Goal: Download file/media: Obtain a digital file from the website

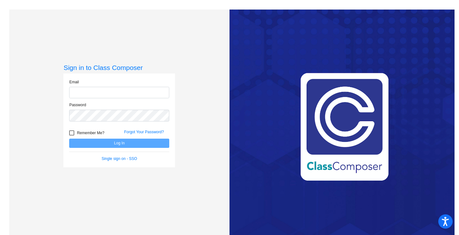
type input "[PERSON_NAME][EMAIL_ADDRESS][PERSON_NAME][DOMAIN_NAME]"
click at [110, 142] on button "Log In" at bounding box center [119, 143] width 100 height 9
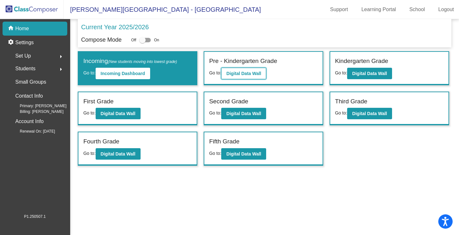
click at [247, 76] on b "Digital Data Wall" at bounding box center [243, 73] width 35 height 5
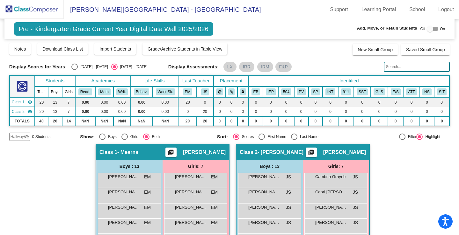
click at [74, 69] on div "Select an option" at bounding box center [74, 67] width 6 height 6
click at [74, 70] on input "[DATE] - [DATE]" at bounding box center [74, 70] width 0 height 0
radio input "true"
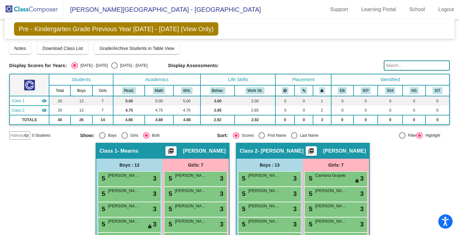
click at [175, 152] on mat-icon "picture_as_pdf" at bounding box center [171, 152] width 8 height 9
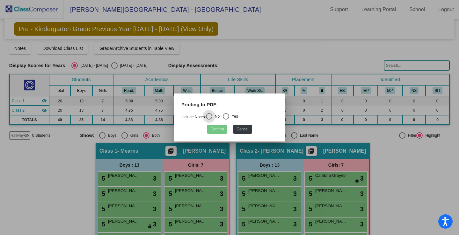
click at [229, 116] on div "Select an option" at bounding box center [226, 116] width 6 height 6
click at [226, 120] on input "Yes" at bounding box center [226, 120] width 0 height 0
radio input "true"
click at [213, 131] on button "Confirm" at bounding box center [217, 129] width 20 height 9
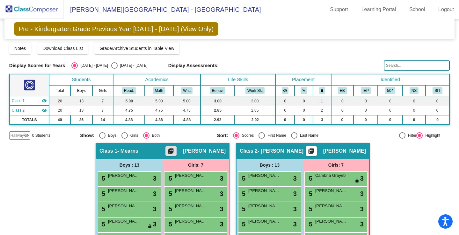
click at [308, 153] on mat-icon "picture_as_pdf" at bounding box center [311, 152] width 8 height 9
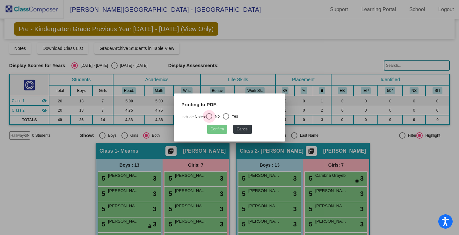
click at [212, 117] on div "Select an option" at bounding box center [209, 116] width 6 height 6
click at [209, 120] on input "No" at bounding box center [209, 120] width 0 height 0
radio input "true"
click at [227, 116] on div "Select an option" at bounding box center [226, 116] width 6 height 6
click at [226, 120] on input "Yes" at bounding box center [226, 120] width 0 height 0
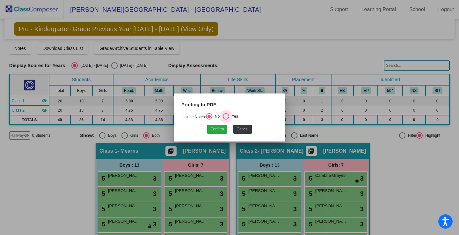
radio input "true"
click at [222, 130] on button "Confirm" at bounding box center [217, 129] width 20 height 9
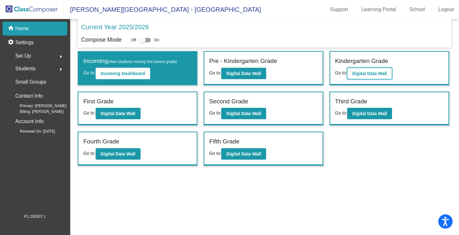
click at [373, 76] on b "Digital Data Wall" at bounding box center [369, 73] width 35 height 5
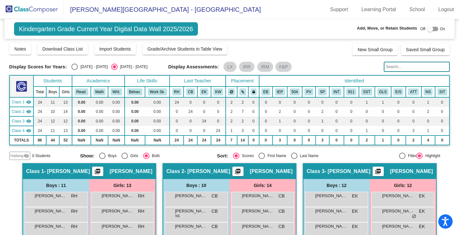
click at [74, 67] on div "Select an option" at bounding box center [74, 67] width 6 height 6
click at [74, 70] on input "[DATE] - [DATE]" at bounding box center [74, 70] width 0 height 0
radio input "true"
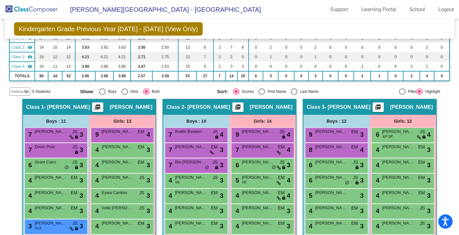
scroll to position [64, 0]
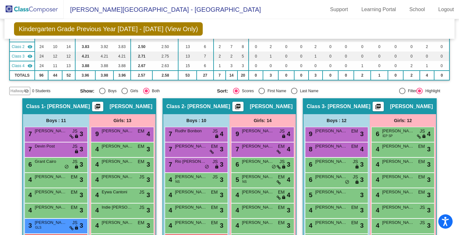
click at [95, 108] on mat-icon "picture_as_pdf" at bounding box center [98, 108] width 8 height 9
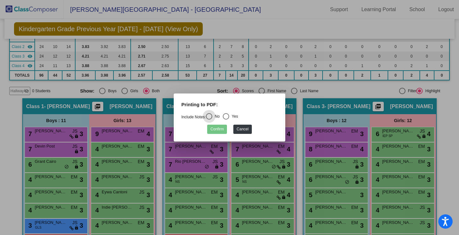
click at [229, 116] on div "Select an option" at bounding box center [226, 116] width 6 height 6
click at [226, 120] on input "Yes" at bounding box center [226, 120] width 0 height 0
radio input "true"
click at [217, 130] on button "Confirm" at bounding box center [217, 129] width 20 height 9
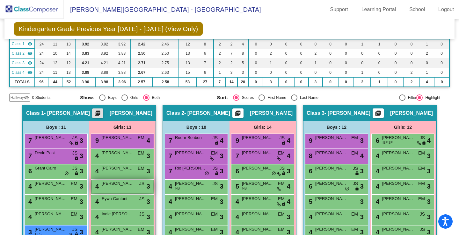
scroll to position [0, 0]
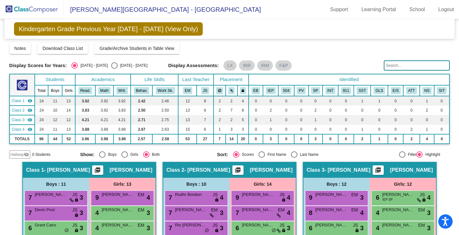
click at [124, 172] on span "[PERSON_NAME]" at bounding box center [131, 170] width 43 height 6
click at [292, 154] on div "Select an option" at bounding box center [294, 155] width 6 height 6
click at [294, 158] on input "Last Name" at bounding box center [294, 158] width 0 height 0
radio input "true"
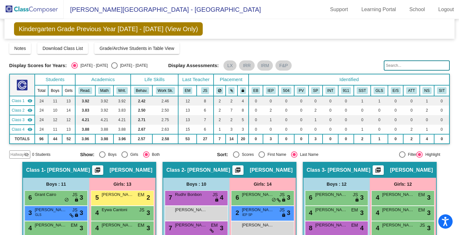
scroll to position [64, 0]
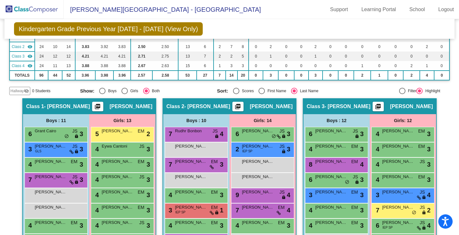
click at [96, 107] on mat-icon "picture_as_pdf" at bounding box center [98, 108] width 8 height 9
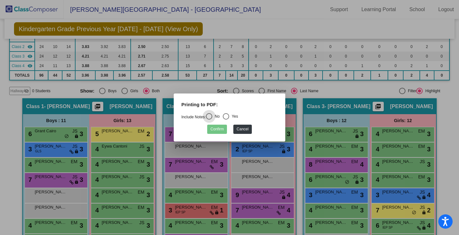
click at [228, 118] on div "Select an option" at bounding box center [226, 116] width 6 height 6
click at [226, 120] on input "Yes" at bounding box center [226, 120] width 0 height 0
radio input "true"
click at [221, 128] on button "Confirm" at bounding box center [217, 129] width 20 height 9
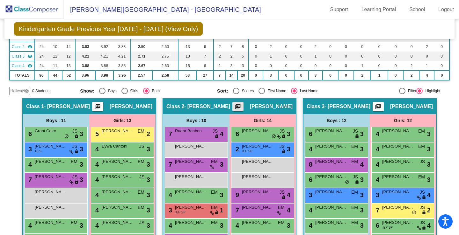
click at [236, 105] on mat-icon "picture_as_pdf" at bounding box center [238, 108] width 8 height 9
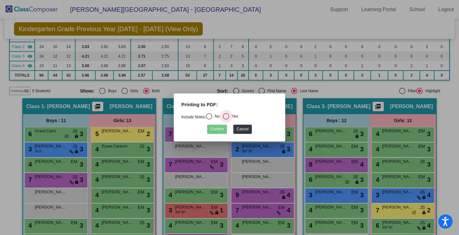
click at [226, 117] on div "Select an option" at bounding box center [226, 117] width 0 height 0
click at [226, 120] on input "Yes" at bounding box center [226, 120] width 0 height 0
radio input "true"
click at [218, 131] on button "Confirm" at bounding box center [217, 129] width 20 height 9
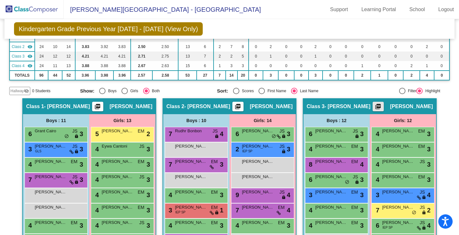
click at [382, 108] on mat-icon "picture_as_pdf" at bounding box center [378, 108] width 8 height 9
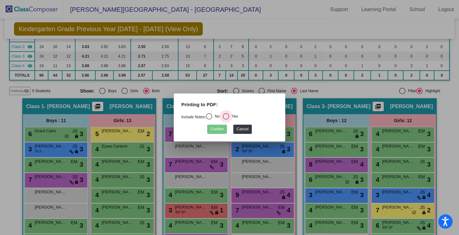
click at [228, 117] on div "Select an option" at bounding box center [226, 116] width 6 height 6
click at [226, 120] on input "Yes" at bounding box center [226, 120] width 0 height 0
radio input "true"
click at [218, 131] on button "Confirm" at bounding box center [217, 129] width 20 height 9
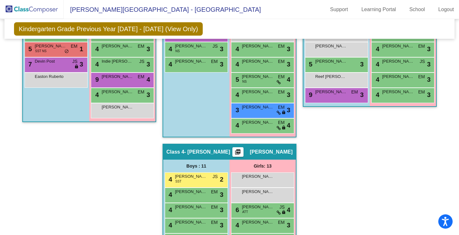
scroll to position [287, 0]
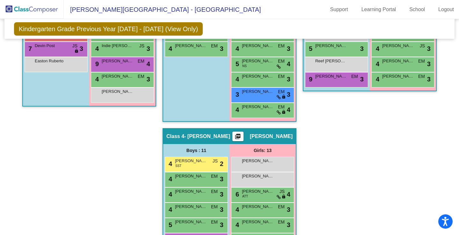
click at [242, 138] on mat-icon "picture_as_pdf" at bounding box center [238, 138] width 8 height 9
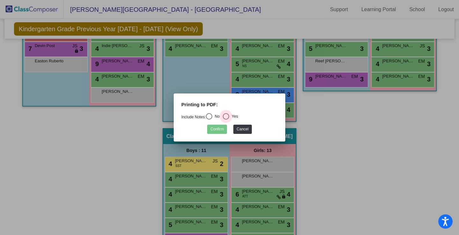
click at [229, 117] on div "Select an option" at bounding box center [226, 116] width 6 height 6
click at [226, 120] on input "Yes" at bounding box center [226, 120] width 0 height 0
radio input "true"
click at [222, 130] on button "Confirm" at bounding box center [217, 129] width 20 height 9
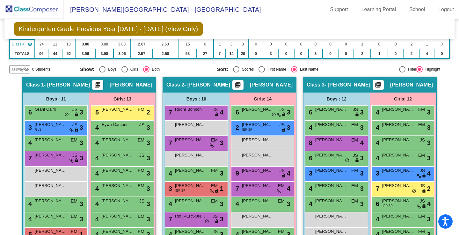
scroll to position [96, 0]
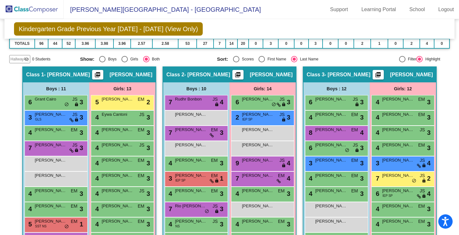
click at [292, 59] on div "Select an option" at bounding box center [293, 59] width 3 height 3
click at [294, 62] on input "Last Name" at bounding box center [294, 62] width 0 height 0
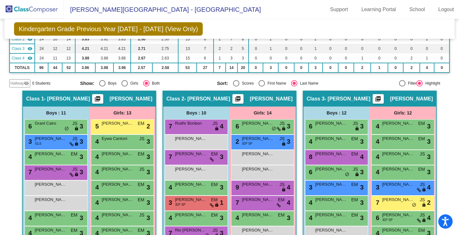
scroll to position [0, 0]
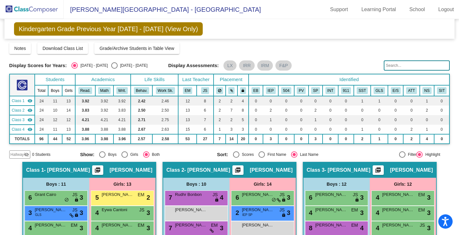
click at [292, 154] on div "Select an option" at bounding box center [293, 154] width 3 height 3
click at [294, 158] on input "Last Name" at bounding box center [294, 158] width 0 height 0
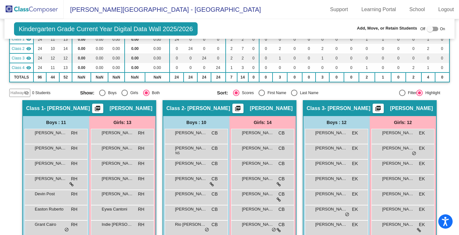
scroll to position [64, 0]
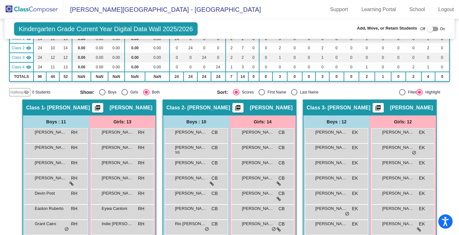
click at [294, 91] on div "Select an option" at bounding box center [294, 92] width 6 height 6
click at [294, 96] on input "Last Name" at bounding box center [294, 96] width 0 height 0
radio input "true"
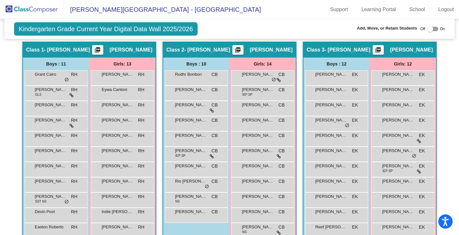
scroll to position [96, 0]
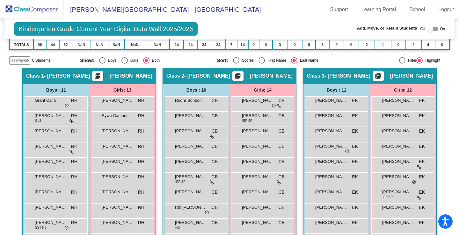
click at [399, 61] on div at bounding box center [402, 60] width 6 height 6
click at [402, 64] on input "Filter" at bounding box center [402, 64] width 0 height 0
radio input "true"
click at [417, 62] on div at bounding box center [419, 60] width 6 height 6
click at [419, 64] on input "Highlight" at bounding box center [419, 64] width 0 height 0
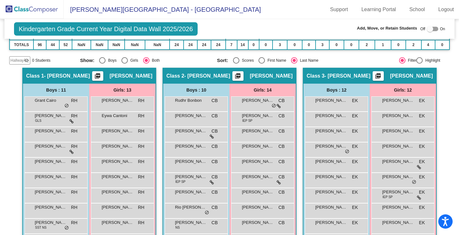
radio input "true"
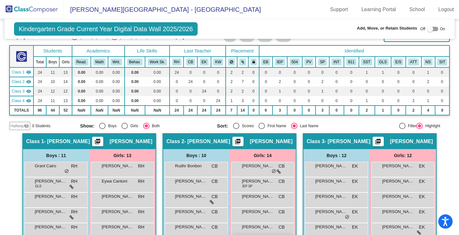
scroll to position [0, 0]
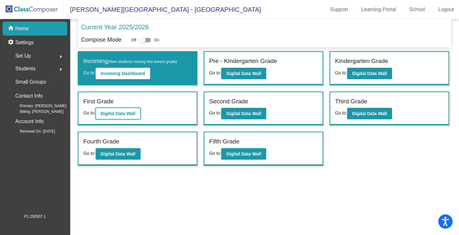
click at [115, 114] on b "Digital Data Wall" at bounding box center [118, 113] width 35 height 5
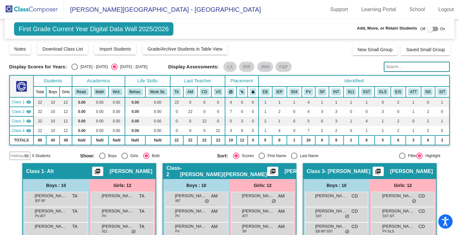
click at [77, 69] on div "Select an option" at bounding box center [74, 67] width 6 height 6
click at [75, 70] on input "[DATE] - [DATE]" at bounding box center [74, 70] width 0 height 0
radio input "true"
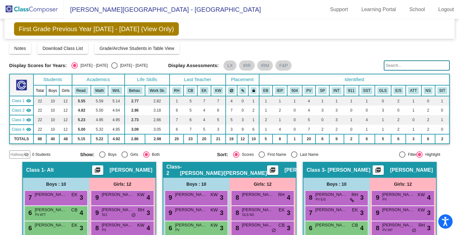
click at [300, 155] on div "Last Name" at bounding box center [307, 155] width 21 height 6
click at [294, 158] on input "Last Name" at bounding box center [294, 158] width 0 height 0
radio input "true"
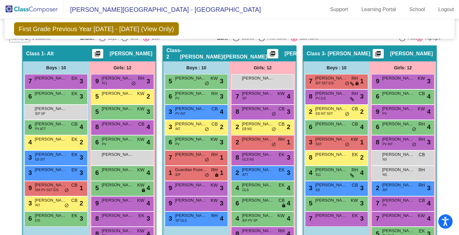
scroll to position [64, 0]
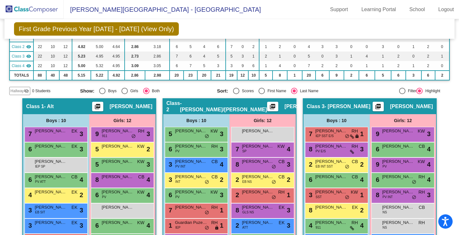
click at [101, 108] on mat-icon "picture_as_pdf" at bounding box center [98, 108] width 8 height 9
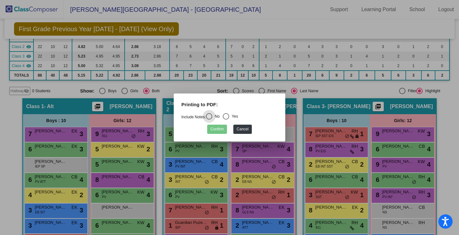
click at [227, 116] on div "Select an option" at bounding box center [226, 116] width 6 height 6
click at [226, 120] on input "Yes" at bounding box center [226, 120] width 0 height 0
radio input "true"
click at [215, 128] on button "Confirm" at bounding box center [217, 129] width 20 height 9
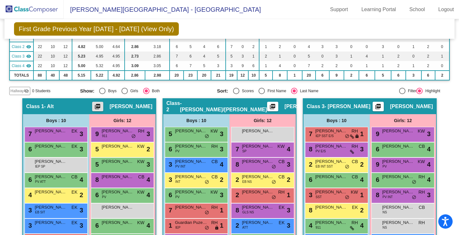
click at [269, 109] on mat-icon "picture_as_pdf" at bounding box center [273, 108] width 8 height 9
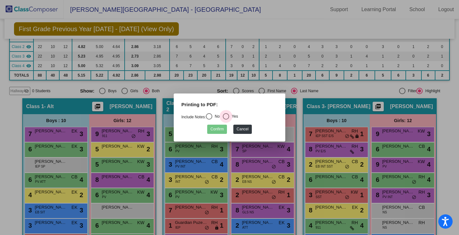
click at [228, 116] on div "Select an option" at bounding box center [226, 116] width 6 height 6
click at [226, 120] on input "Yes" at bounding box center [226, 120] width 0 height 0
radio input "true"
click at [220, 132] on button "Confirm" at bounding box center [217, 129] width 20 height 9
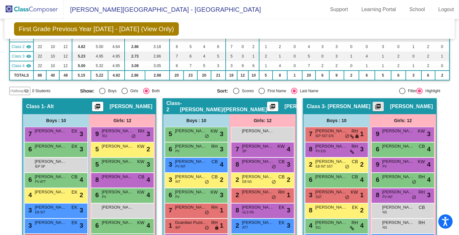
click at [379, 106] on mat-icon "picture_as_pdf" at bounding box center [378, 108] width 8 height 9
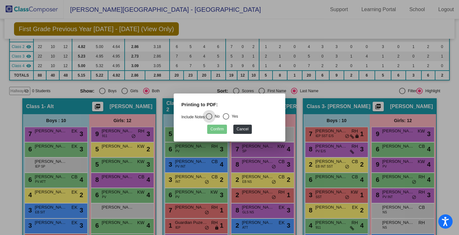
click at [226, 115] on div "Select an option" at bounding box center [226, 116] width 6 height 6
click at [226, 120] on input "Yes" at bounding box center [226, 120] width 0 height 0
radio input "true"
click at [221, 128] on button "Confirm" at bounding box center [217, 129] width 20 height 9
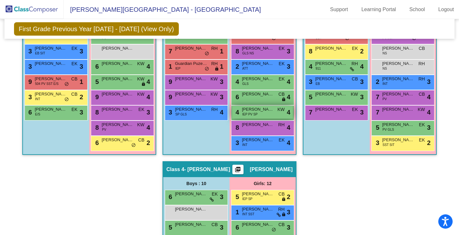
scroll to position [287, 0]
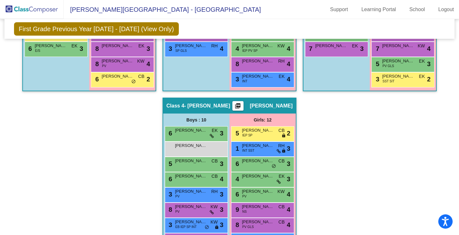
click at [240, 106] on mat-icon "picture_as_pdf" at bounding box center [238, 107] width 8 height 9
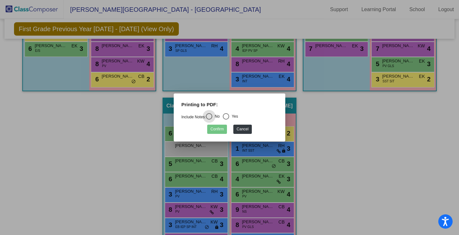
click at [229, 117] on div "Select an option" at bounding box center [226, 116] width 6 height 6
click at [226, 120] on input "Yes" at bounding box center [226, 120] width 0 height 0
radio input "true"
click at [223, 131] on button "Confirm" at bounding box center [217, 129] width 20 height 9
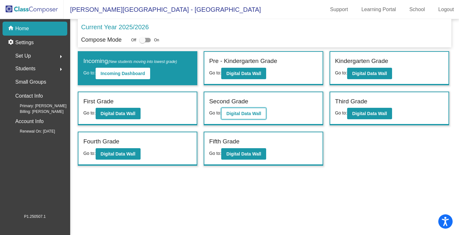
click at [255, 110] on button "Digital Data Wall" at bounding box center [243, 113] width 45 height 11
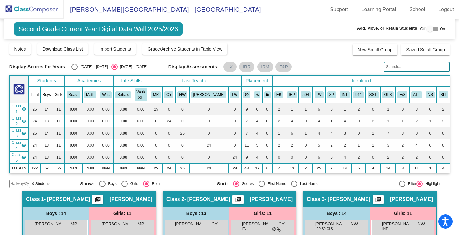
click at [291, 181] on div "Select an option" at bounding box center [294, 184] width 6 height 6
click at [294, 187] on input "Last Name" at bounding box center [294, 187] width 0 height 0
radio input "true"
drag, startPoint x: 76, startPoint y: 67, endPoint x: 91, endPoint y: 76, distance: 17.7
click at [77, 67] on div "Select an option" at bounding box center [74, 67] width 6 height 6
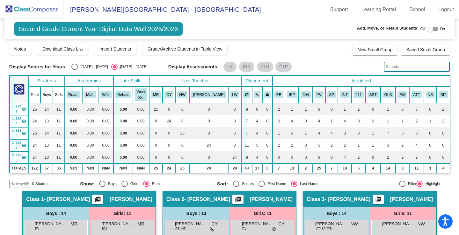
click at [75, 70] on input "[DATE] - [DATE]" at bounding box center [74, 70] width 0 height 0
radio input "true"
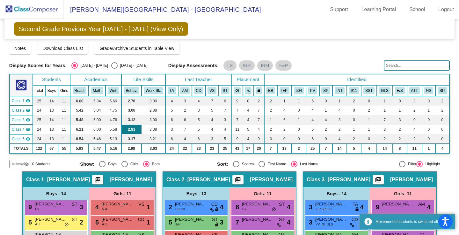
scroll to position [64, 0]
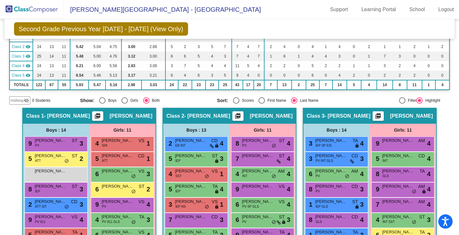
click at [101, 118] on mat-icon "picture_as_pdf" at bounding box center [98, 117] width 8 height 9
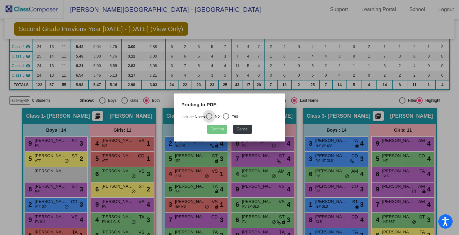
click at [229, 117] on div "Select an option" at bounding box center [226, 116] width 6 height 6
click at [226, 120] on input "Yes" at bounding box center [226, 120] width 0 height 0
radio input "true"
click at [221, 129] on button "Confirm" at bounding box center [217, 129] width 20 height 9
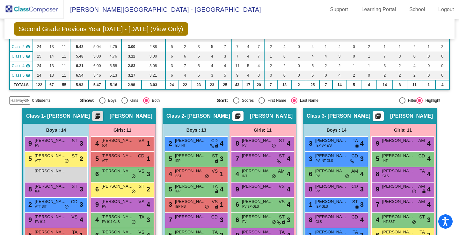
click at [243, 117] on button "picture_as_pdf" at bounding box center [237, 117] width 11 height 10
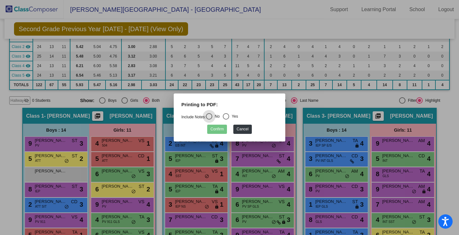
click at [227, 116] on div "Select an option" at bounding box center [226, 116] width 6 height 6
click at [226, 120] on input "Yes" at bounding box center [226, 120] width 0 height 0
radio input "true"
click at [223, 131] on button "Confirm" at bounding box center [217, 129] width 20 height 9
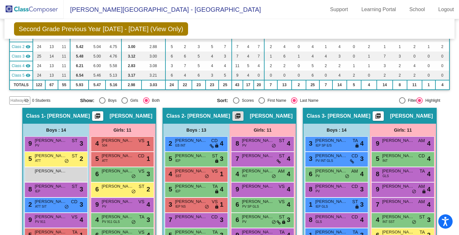
click at [375, 119] on mat-icon "picture_as_pdf" at bounding box center [378, 117] width 8 height 9
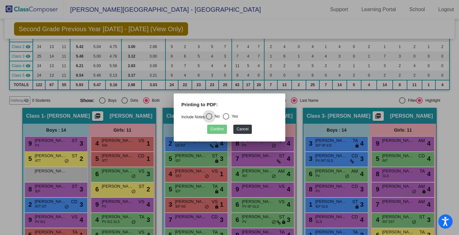
click at [226, 118] on div "Select an option" at bounding box center [226, 116] width 6 height 6
click at [226, 120] on input "Yes" at bounding box center [226, 120] width 0 height 0
radio input "true"
click at [223, 129] on button "Confirm" at bounding box center [217, 129] width 20 height 9
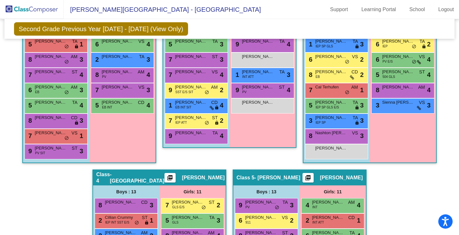
scroll to position [319, 0]
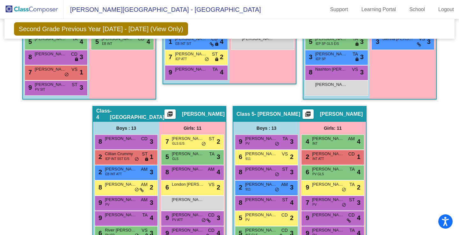
click at [174, 115] on mat-icon "picture_as_pdf" at bounding box center [170, 115] width 8 height 9
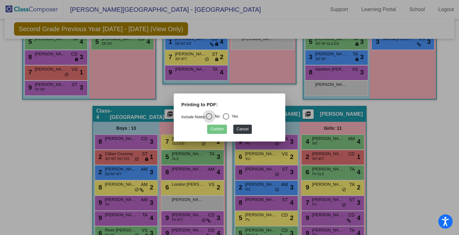
drag, startPoint x: 228, startPoint y: 114, endPoint x: 230, endPoint y: 117, distance: 4.1
click at [228, 114] on div "Select an option" at bounding box center [226, 116] width 6 height 6
click at [226, 120] on input "Yes" at bounding box center [226, 120] width 0 height 0
radio input "true"
click at [217, 131] on button "Confirm" at bounding box center [217, 129] width 20 height 9
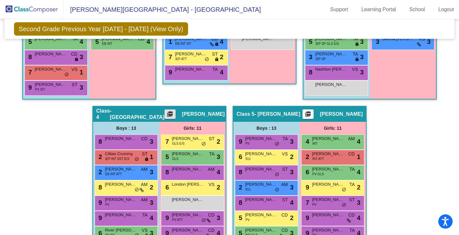
click at [314, 111] on button "picture_as_pdf" at bounding box center [307, 115] width 11 height 10
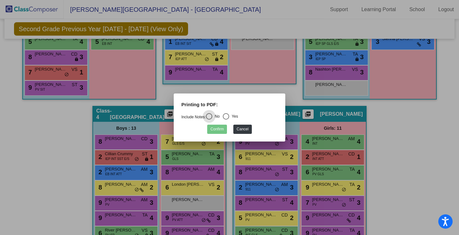
click at [228, 115] on div "Select an option" at bounding box center [226, 116] width 6 height 6
click at [226, 120] on input "Yes" at bounding box center [226, 120] width 0 height 0
radio input "true"
click at [216, 129] on button "Confirm" at bounding box center [217, 129] width 20 height 9
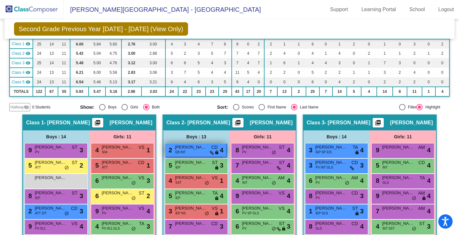
scroll to position [0, 0]
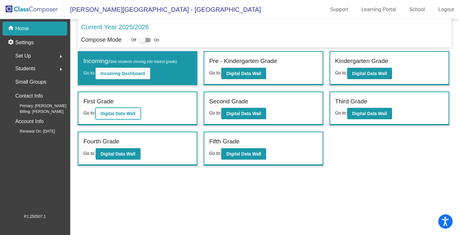
click at [104, 114] on b "Digital Data Wall" at bounding box center [118, 113] width 35 height 5
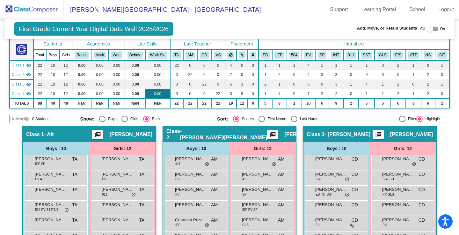
scroll to position [96, 0]
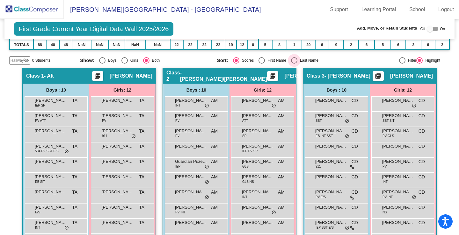
click at [291, 61] on div "Select an option" at bounding box center [294, 60] width 6 height 6
click at [294, 64] on input "Last Name" at bounding box center [294, 64] width 0 height 0
radio input "true"
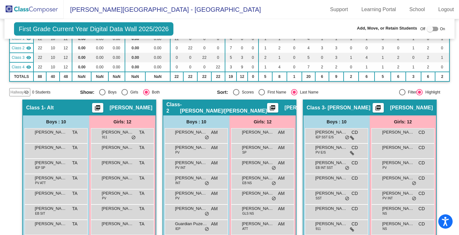
scroll to position [0, 0]
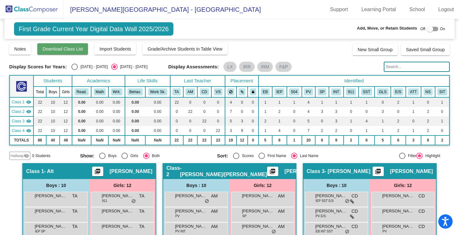
click at [56, 52] on button "Download Class List" at bounding box center [62, 48] width 51 height 11
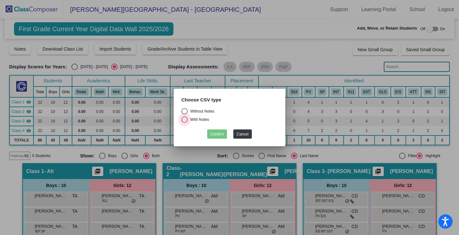
click at [184, 119] on div "Select an option" at bounding box center [184, 120] width 6 height 6
click at [184, 123] on input "With Notes" at bounding box center [184, 123] width 0 height 0
radio input "true"
click at [221, 136] on button "Confirm" at bounding box center [217, 134] width 20 height 9
